Goal: Check status: Check status

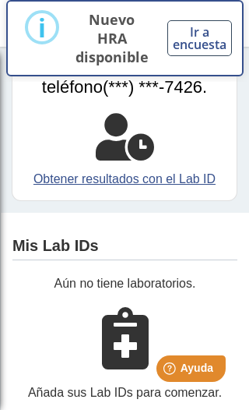
scroll to position [154, 0]
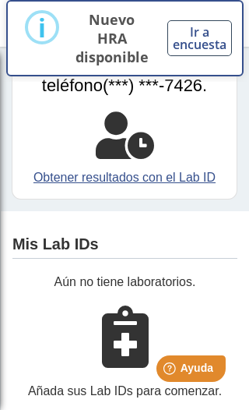
click at [207, 168] on link "Obtener resultados con el Lab ID" at bounding box center [124, 177] width 201 height 19
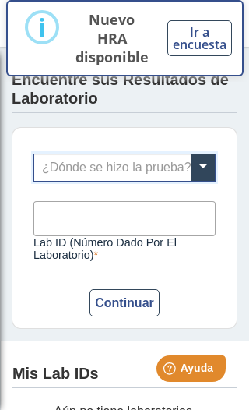
scroll to position [0, 0]
click at [206, 165] on span at bounding box center [203, 167] width 23 height 26
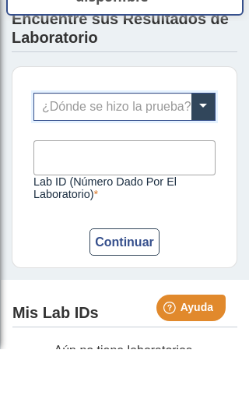
click at [242, 122] on div "Encuentre sus Resultados de Laboratorio ¿Dónde se hizo la prueba? Lab ID (númer…" at bounding box center [124, 194] width 249 height 294
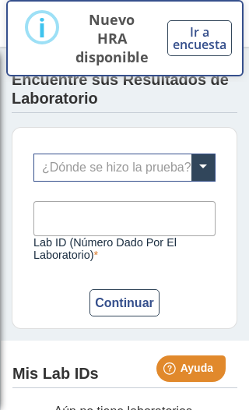
click at [157, 214] on input "Lab ID (número dado por el laboratorio)" at bounding box center [125, 218] width 182 height 35
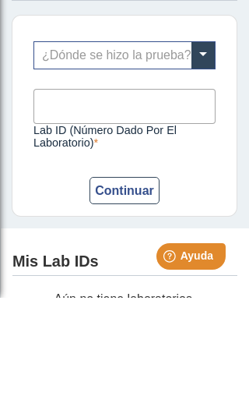
click at [208, 154] on span at bounding box center [203, 167] width 23 height 26
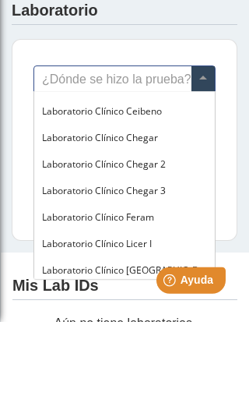
scroll to position [578, 0]
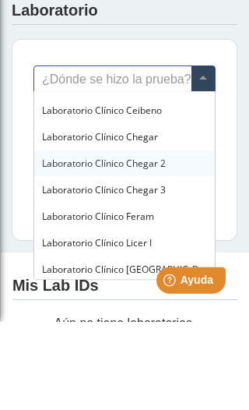
click at [149, 245] on span "Laboratorio Clínico Chegar 2" at bounding box center [104, 251] width 124 height 13
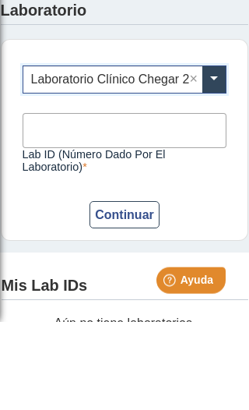
click at [111, 201] on input "Lab ID (número dado por el laboratorio)" at bounding box center [125, 218] width 205 height 35
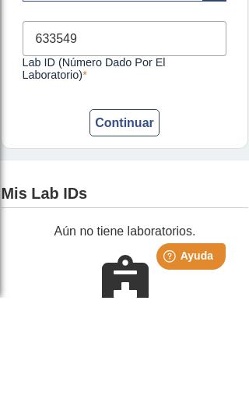
scroll to position [67, 0]
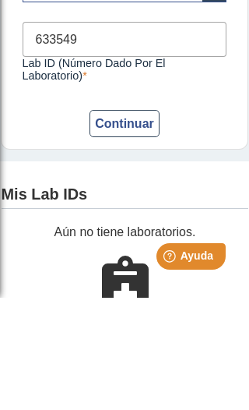
type input "633549"
click at [129, 222] on button "Continuar" at bounding box center [125, 235] width 70 height 27
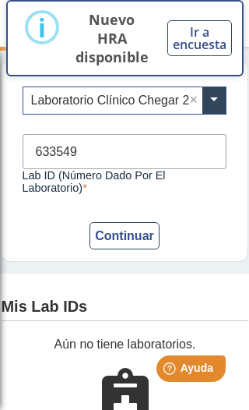
click at [125, 239] on button "Continuar" at bounding box center [125, 235] width 70 height 27
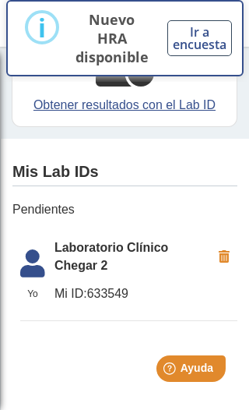
scroll to position [226, 0]
